Goal: Use online tool/utility: Utilize a website feature to perform a specific function

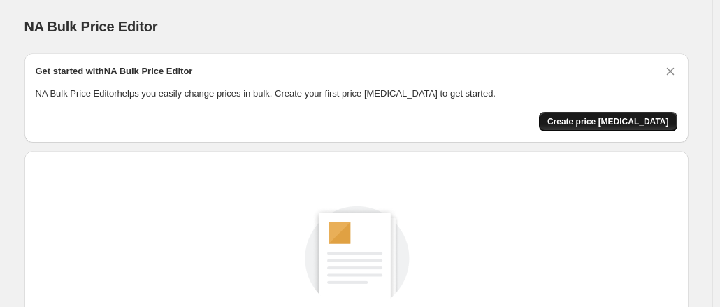
click at [591, 118] on span "Create price change job" at bounding box center [608, 121] width 122 height 11
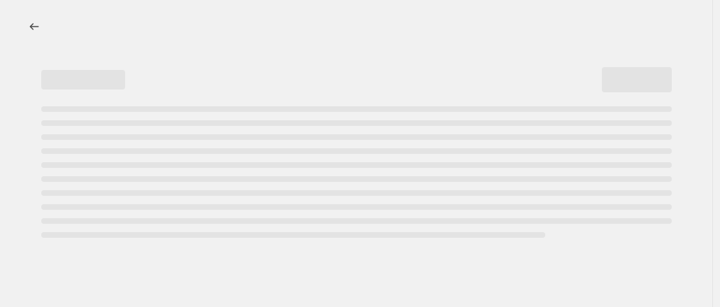
select select "percentage"
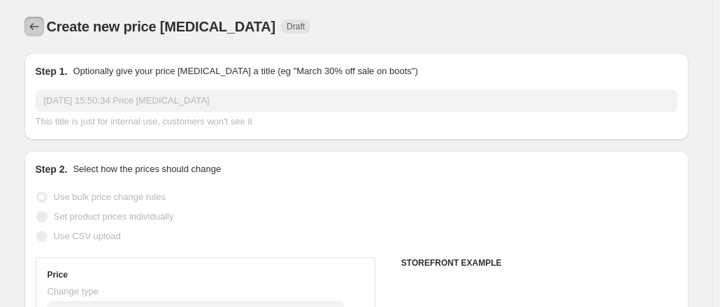
click at [39, 24] on icon "Price change jobs" at bounding box center [34, 27] width 14 height 14
